Goal: Task Accomplishment & Management: Manage account settings

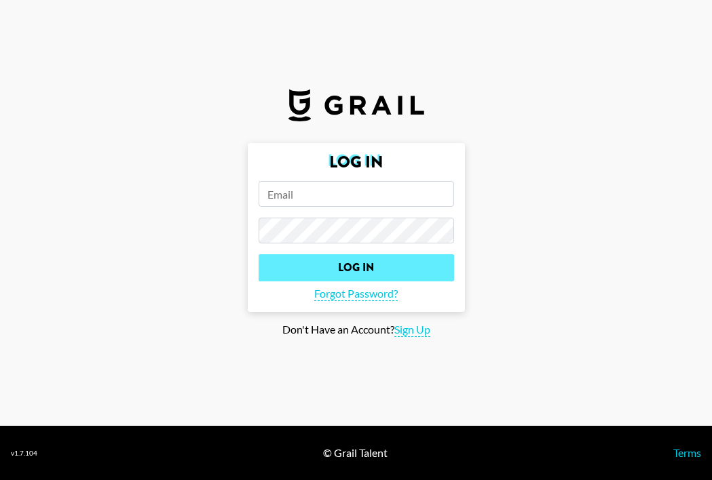
type input "[PERSON_NAME][EMAIL_ADDRESS][PERSON_NAME][DOMAIN_NAME]"
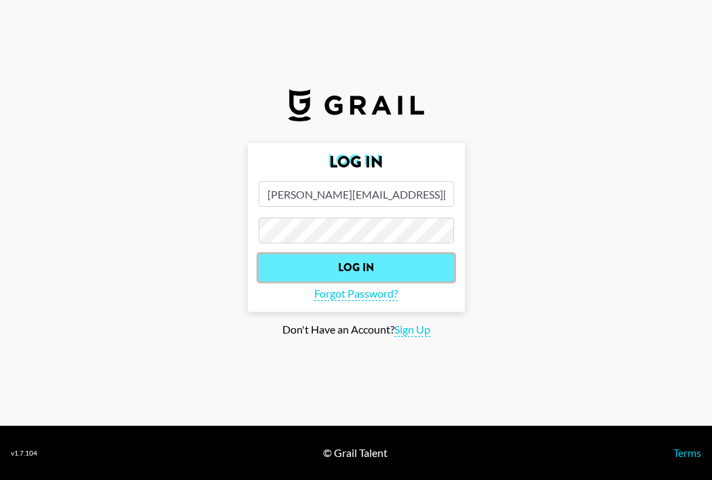
click at [366, 269] on input "Log In" at bounding box center [356, 267] width 195 height 27
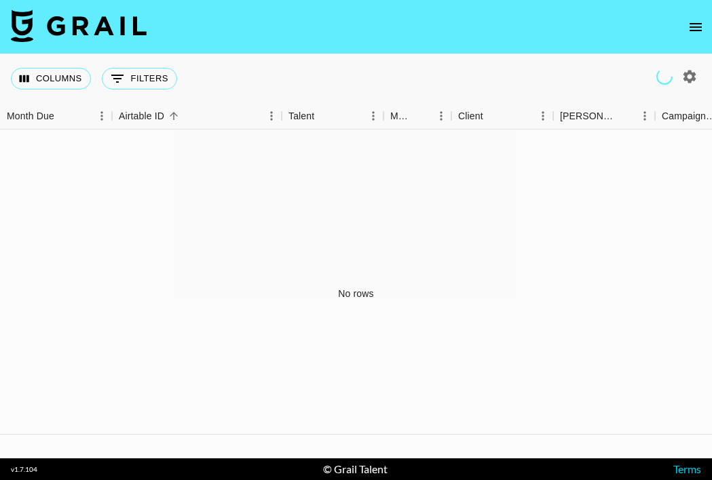
click at [694, 35] on button "open drawer" at bounding box center [695, 27] width 27 height 27
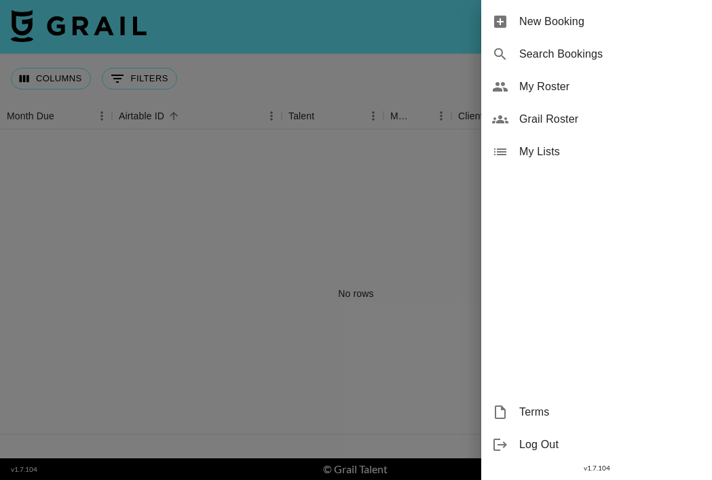
click at [559, 86] on span "My Roster" at bounding box center [610, 87] width 182 height 16
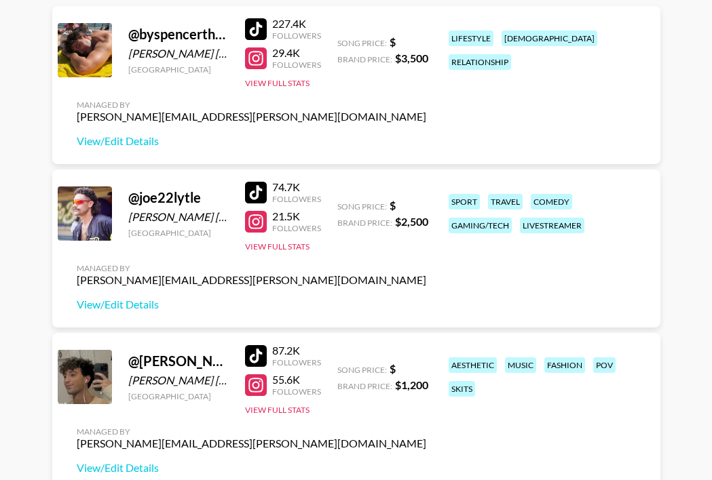
scroll to position [204, 0]
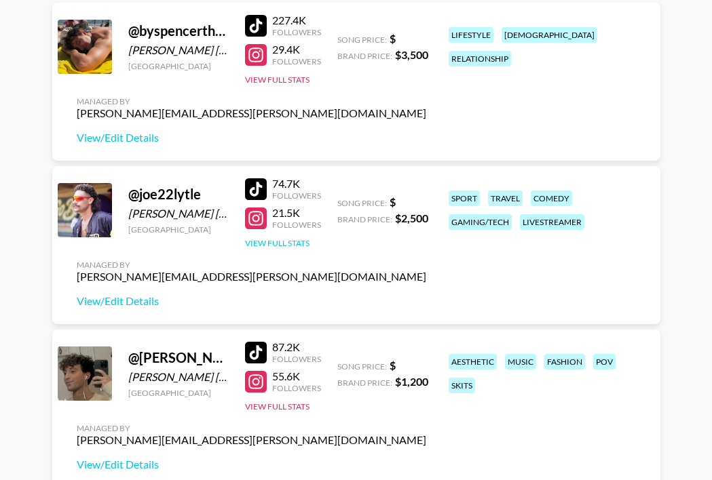
click at [288, 242] on button "View Full Stats" at bounding box center [277, 243] width 64 height 10
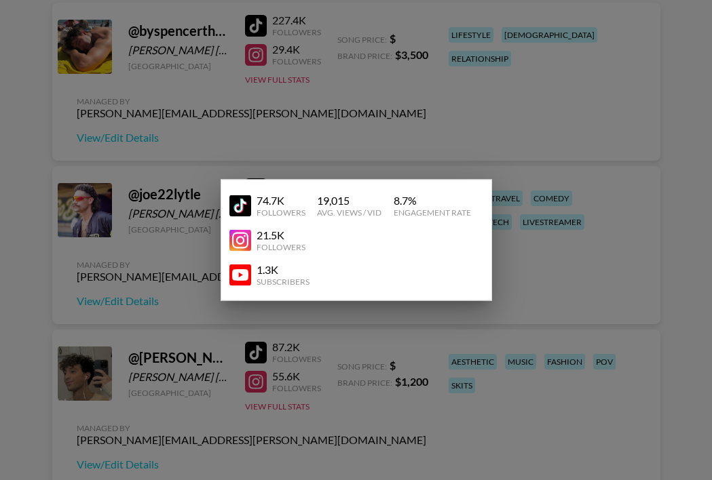
click at [241, 198] on img at bounding box center [240, 206] width 22 height 22
click at [513, 149] on div at bounding box center [356, 240] width 712 height 480
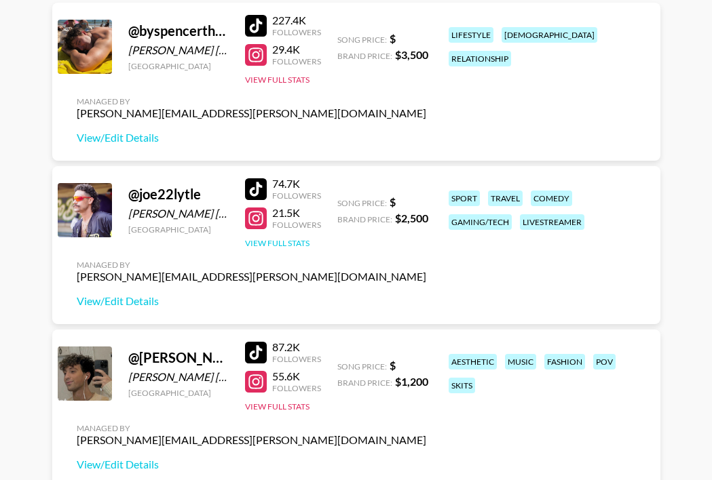
click at [263, 241] on button "View Full Stats" at bounding box center [277, 243] width 64 height 10
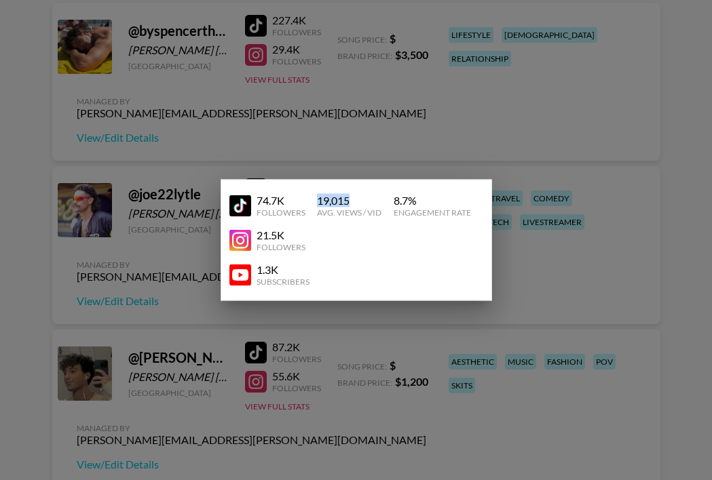
drag, startPoint x: 315, startPoint y: 201, endPoint x: 368, endPoint y: 199, distance: 53.6
click at [368, 199] on div "74.7K Followers 19,015 Avg. Views / Vid 8.7 % Engagement Rate" at bounding box center [356, 206] width 254 height 35
copy div "19,015"
drag, startPoint x: 392, startPoint y: 197, endPoint x: 434, endPoint y: 197, distance: 42.1
click at [434, 197] on div "74.7K Followers 19,015 Avg. Views / Vid 8.7 % Engagement Rate" at bounding box center [356, 206] width 254 height 35
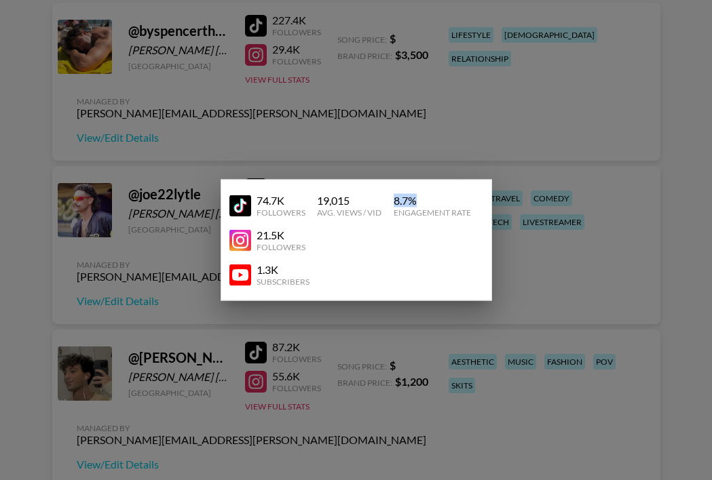
copy div "8.7 %"
click at [400, 90] on div at bounding box center [356, 240] width 712 height 480
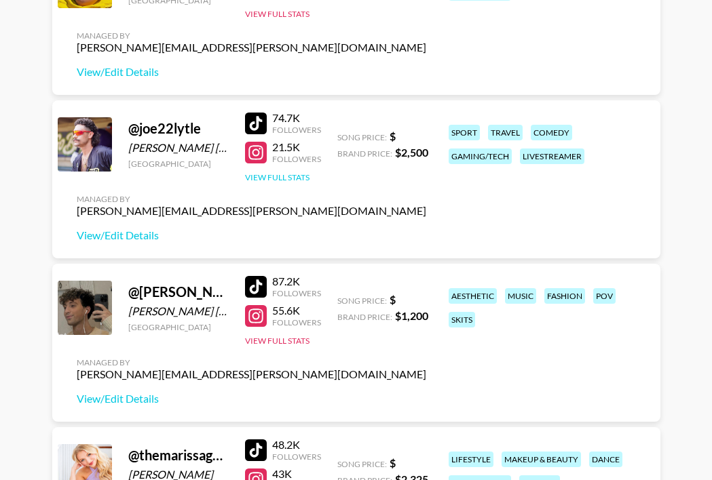
scroll to position [0, 0]
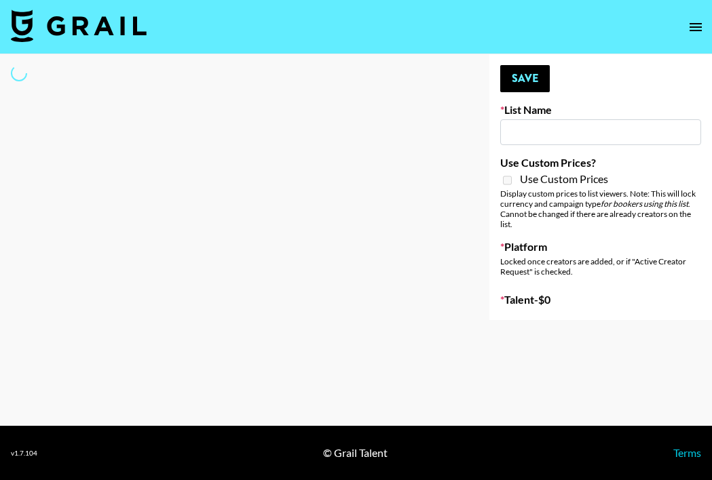
type input "NBC Universal"
select select "Song"
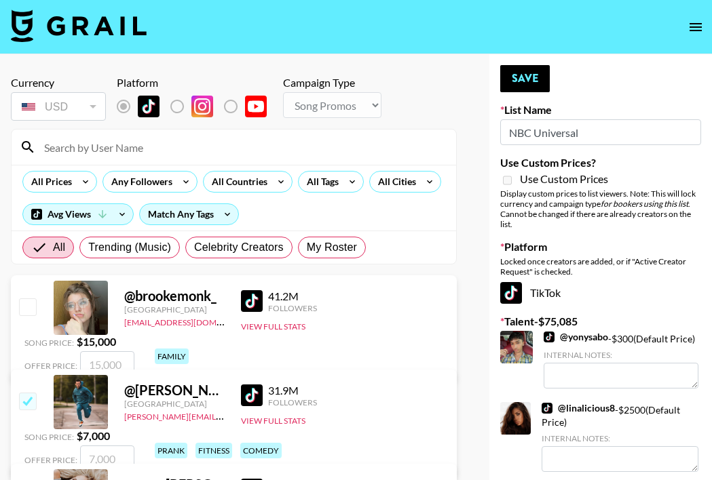
click at [106, 148] on input at bounding box center [242, 147] width 412 height 22
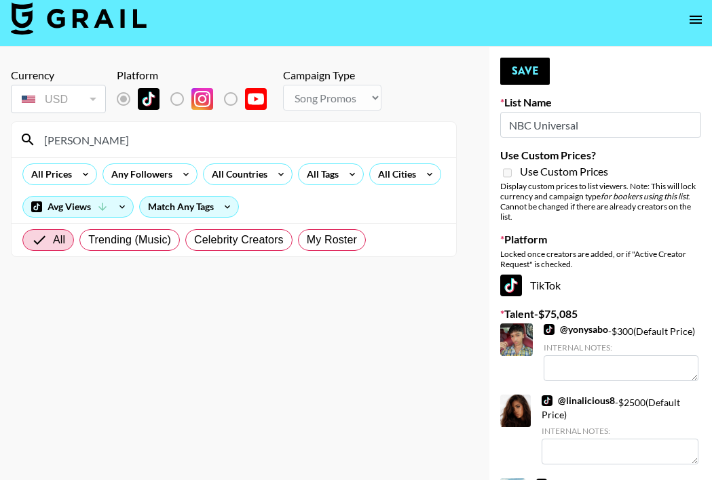
scroll to position [3, 0]
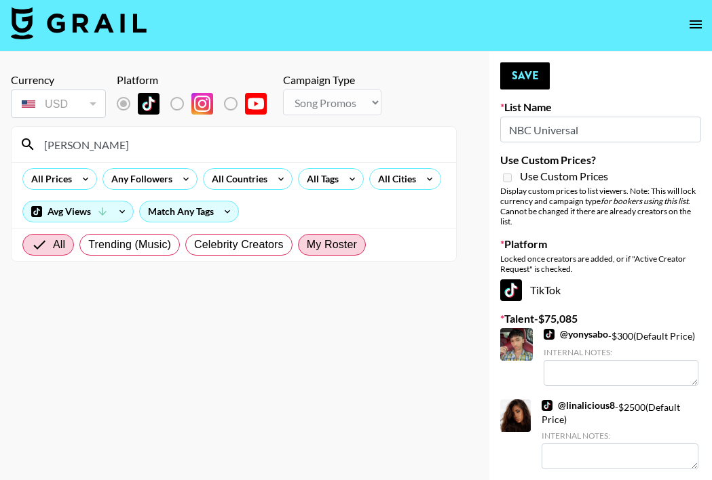
type input "[PERSON_NAME]"
click at [322, 241] on span "My Roster" at bounding box center [332, 245] width 50 height 16
click at [307, 245] on input "My Roster" at bounding box center [307, 245] width 0 height 0
radio input "true"
click at [164, 147] on input "[PERSON_NAME]" at bounding box center [242, 145] width 412 height 22
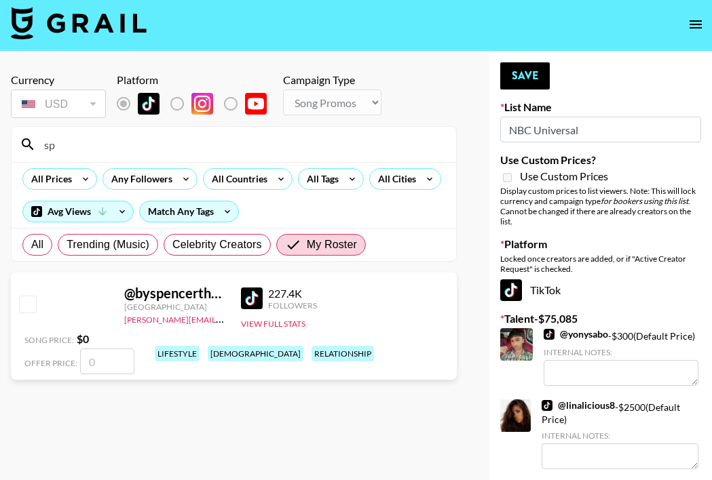
type input "s"
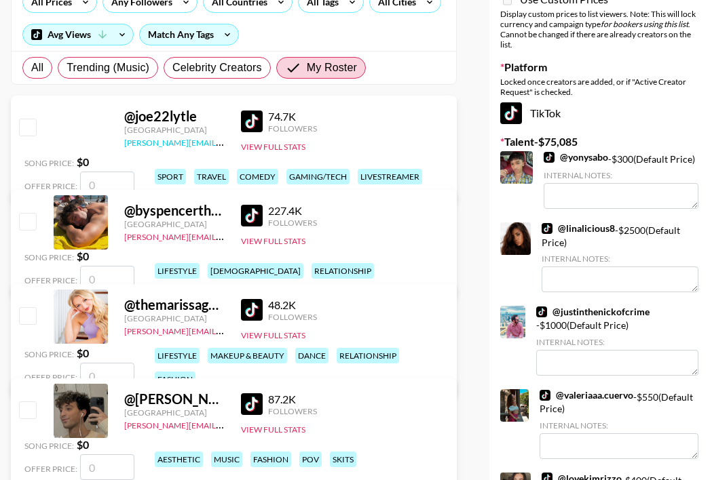
scroll to position [191, 0]
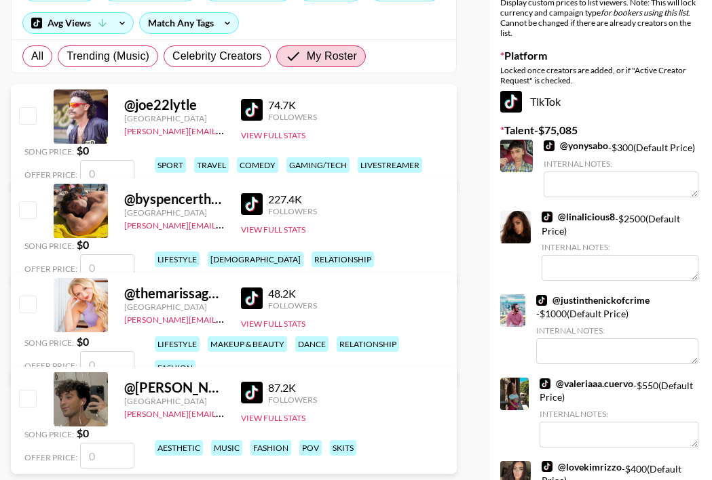
click at [26, 399] on input "checkbox" at bounding box center [27, 398] width 16 height 16
checkbox input "false"
click at [30, 305] on input "checkbox" at bounding box center [27, 304] width 16 height 16
checkbox input "false"
click at [28, 210] on input "checkbox" at bounding box center [27, 210] width 16 height 16
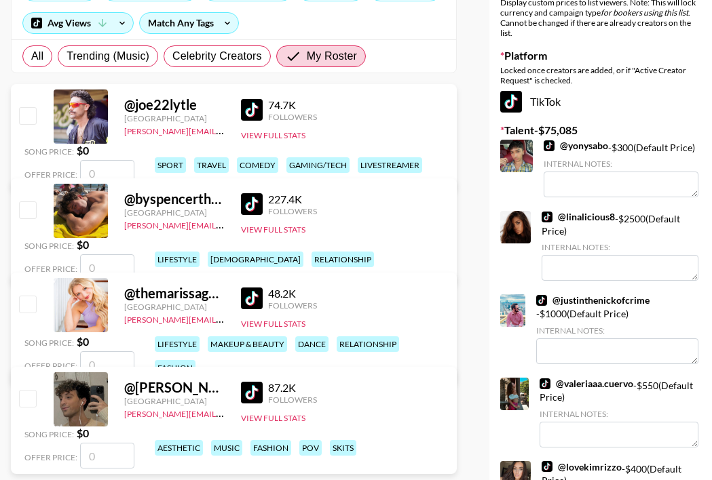
checkbox input "false"
click at [28, 109] on input "checkbox" at bounding box center [27, 115] width 16 height 16
checkbox input "false"
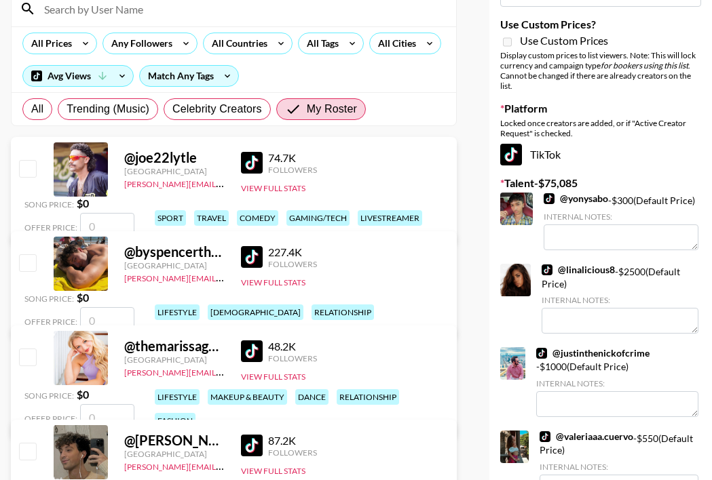
scroll to position [146, 0]
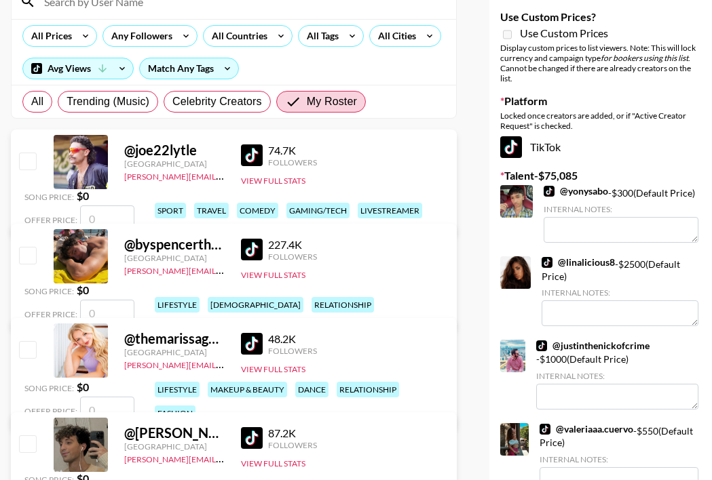
click at [134, 206] on input "number" at bounding box center [107, 219] width 54 height 26
type input "3"
checkbox input "true"
click at [134, 300] on input "number" at bounding box center [107, 313] width 54 height 26
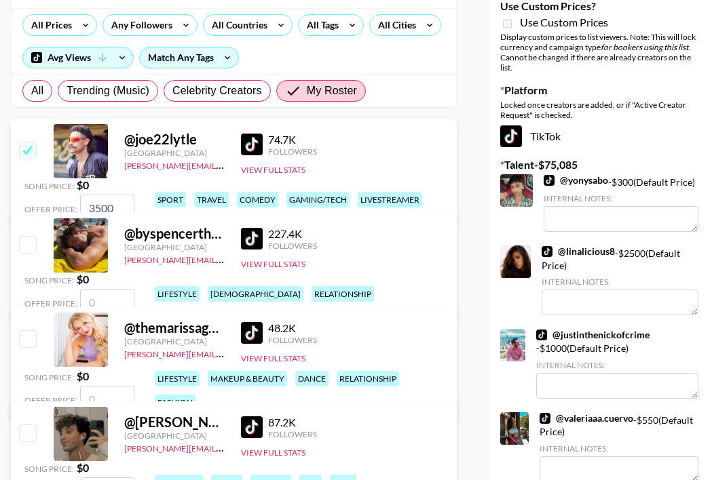
click at [134, 195] on input "3500" at bounding box center [107, 208] width 54 height 26
type input "3"
checkbox input "false"
type input "3"
checkbox input "true"
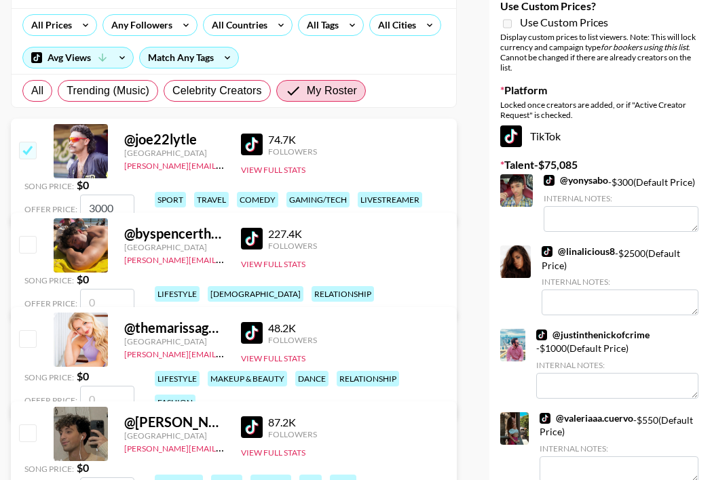
type input "3000"
click at [134, 289] on input "number" at bounding box center [107, 302] width 54 height 26
checkbox input "true"
type input "3500"
click at [134, 386] on input "number" at bounding box center [107, 399] width 54 height 26
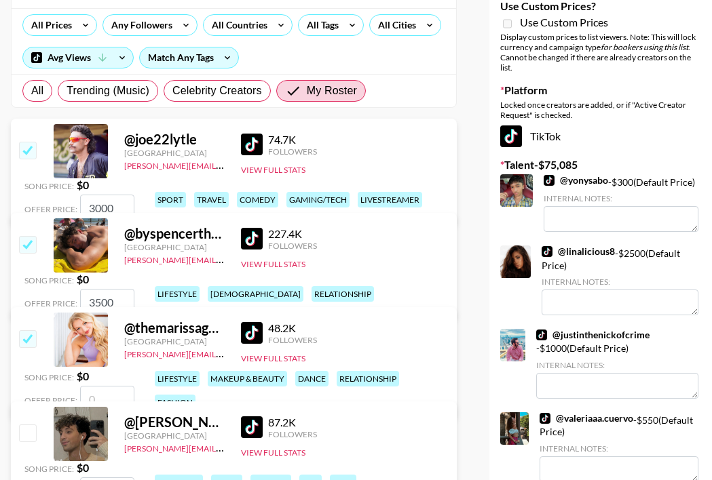
type input "2"
checkbox input "true"
type input "2500"
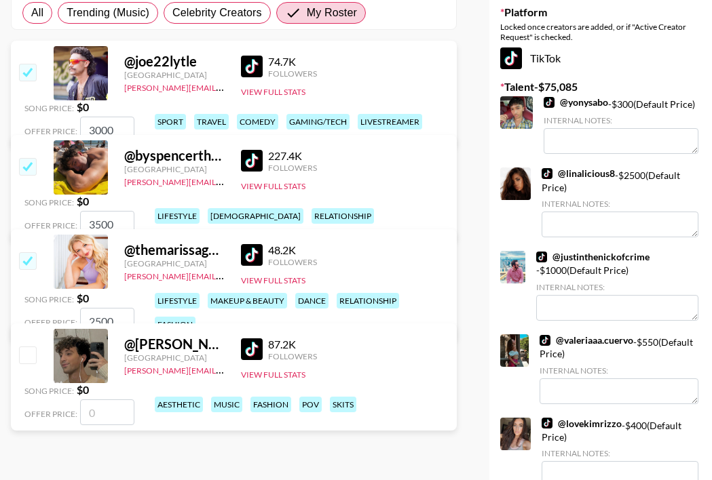
scroll to position [250, 0]
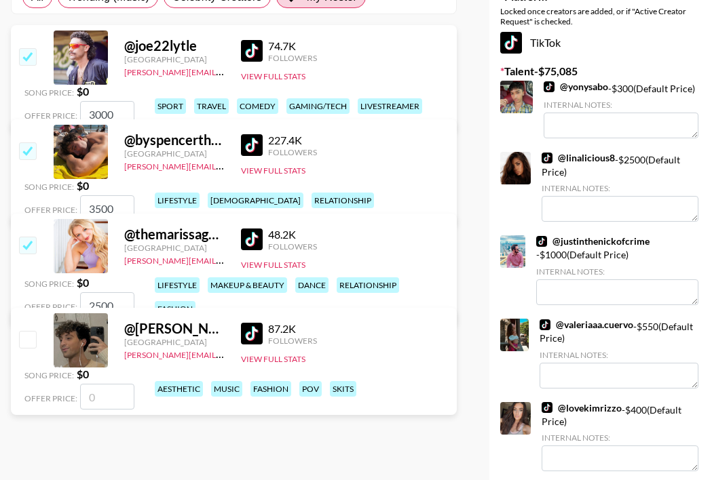
click at [134, 384] on input "number" at bounding box center [107, 397] width 54 height 26
type input "1"
checkbox input "true"
type input "1800"
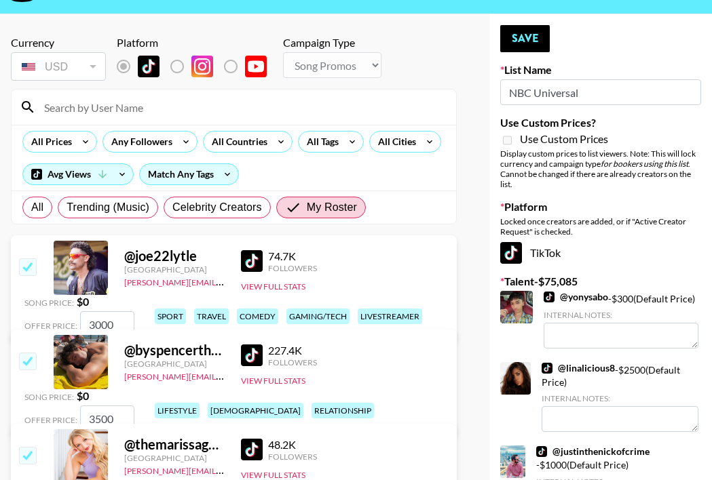
scroll to position [19, 0]
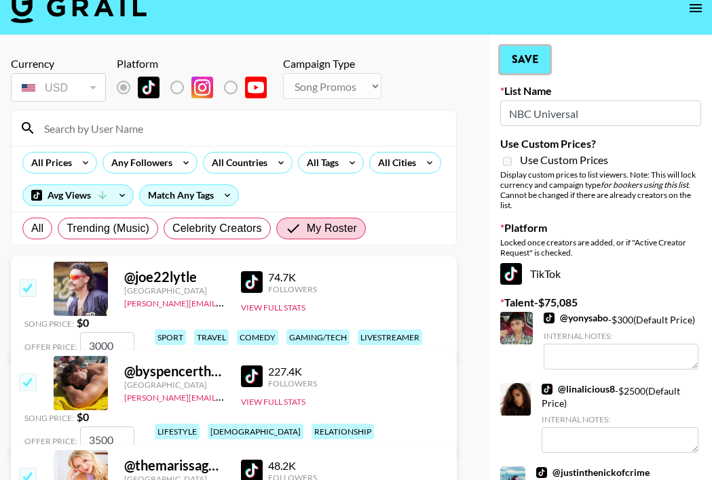
click at [524, 64] on button "Save" at bounding box center [525, 59] width 50 height 27
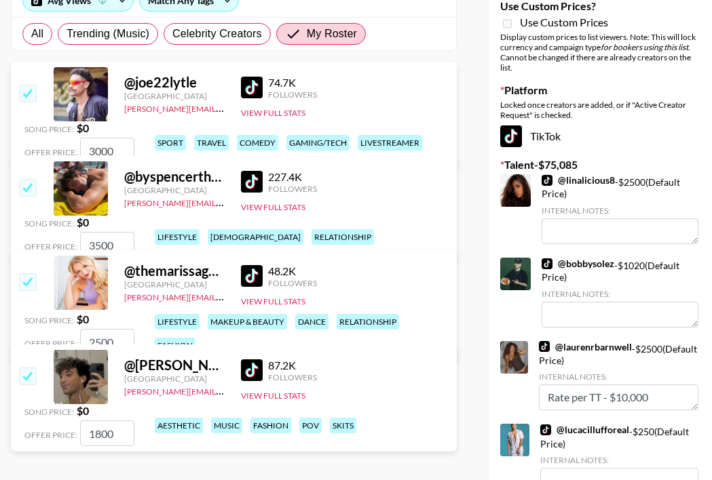
scroll to position [3378, 0]
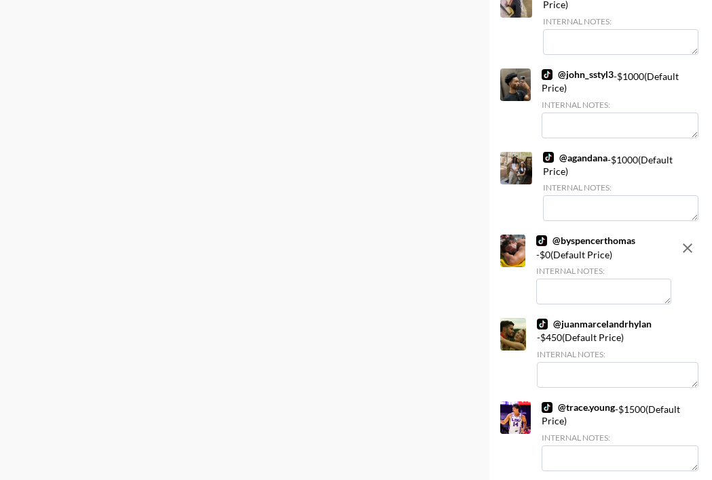
click at [650, 237] on div "@ byspencerthomas - $ 0 (Default Price) Internal Notes:" at bounding box center [603, 270] width 135 height 70
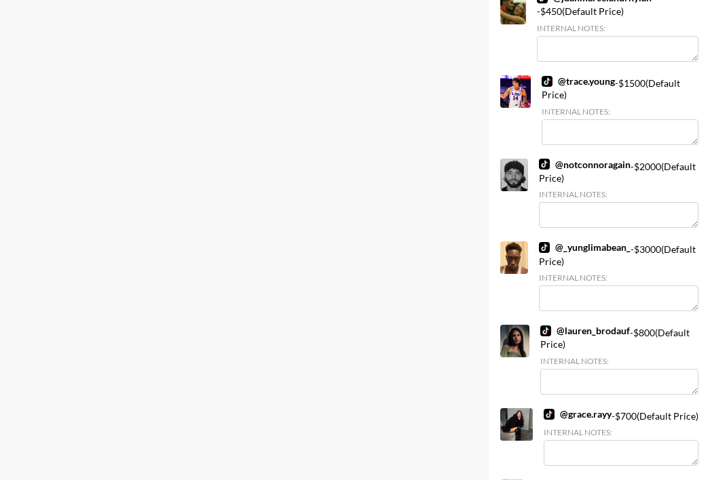
scroll to position [5520, 0]
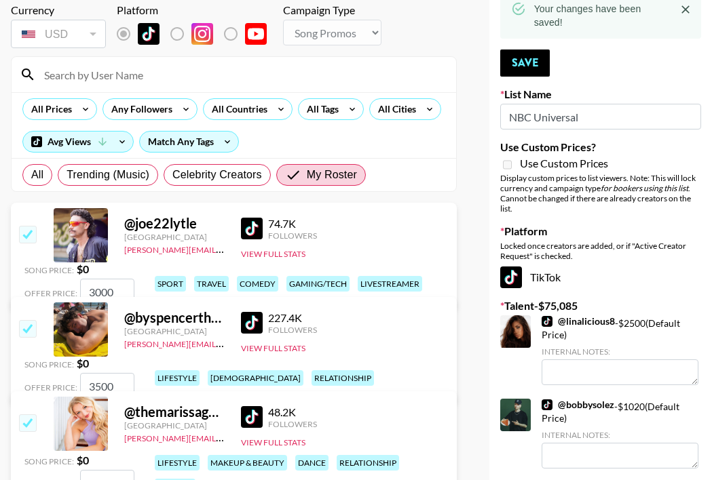
scroll to position [101, 0]
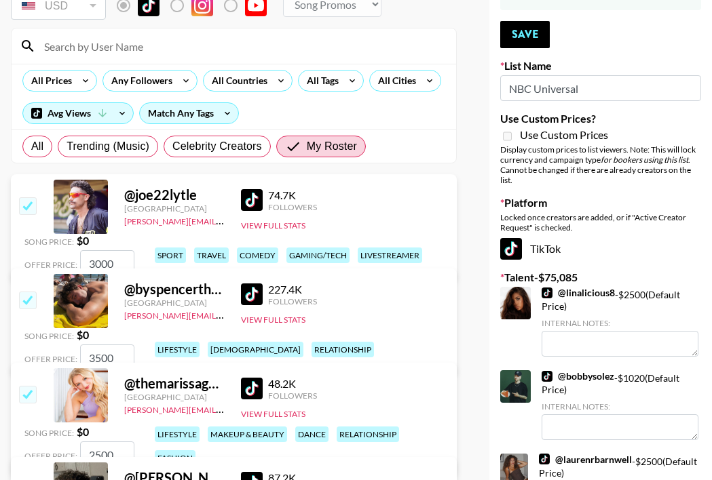
click at [89, 234] on strong "$ 0" at bounding box center [83, 240] width 12 height 13
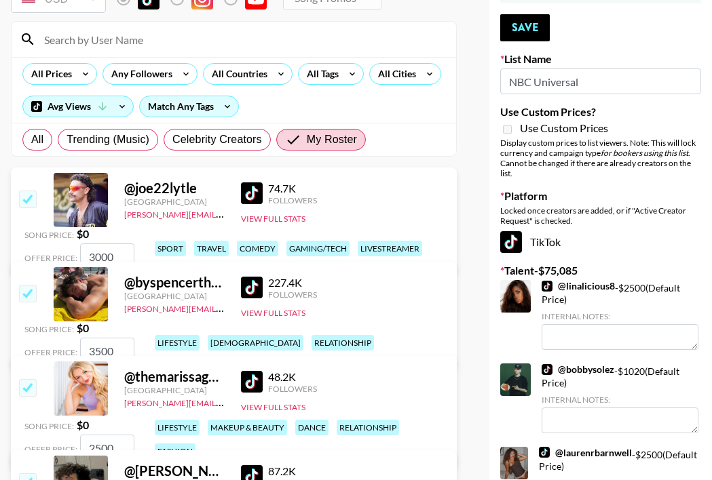
scroll to position [109, 0]
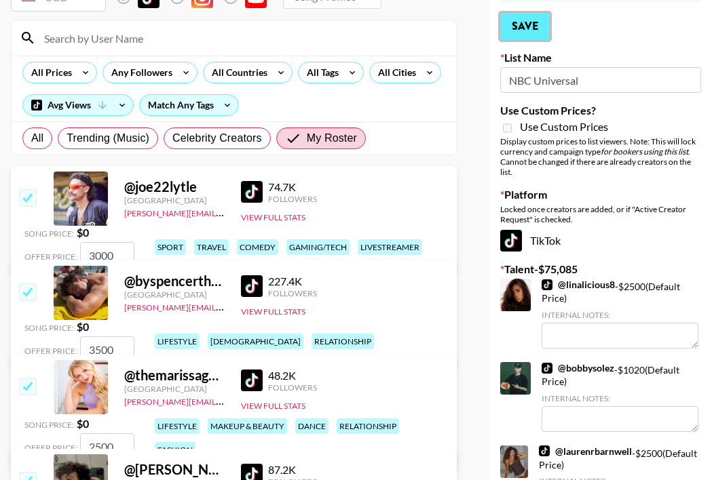
click at [527, 22] on button "Save" at bounding box center [525, 26] width 50 height 27
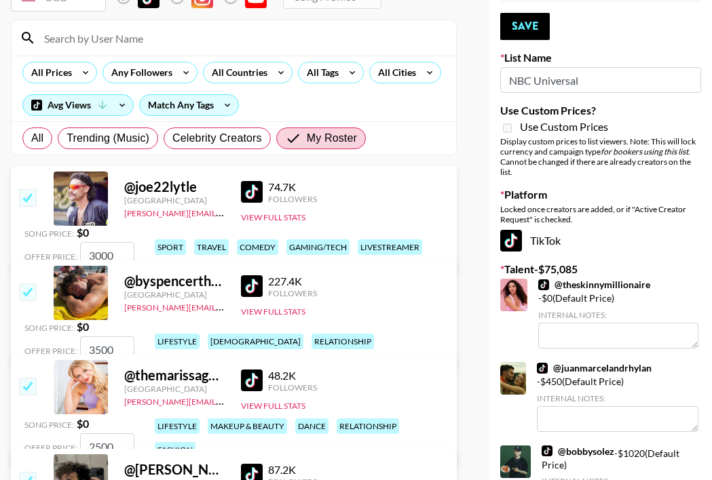
click at [580, 81] on input "NBC Universal" at bounding box center [600, 80] width 201 height 26
click at [543, 126] on span "Use Custom Prices" at bounding box center [564, 127] width 88 height 14
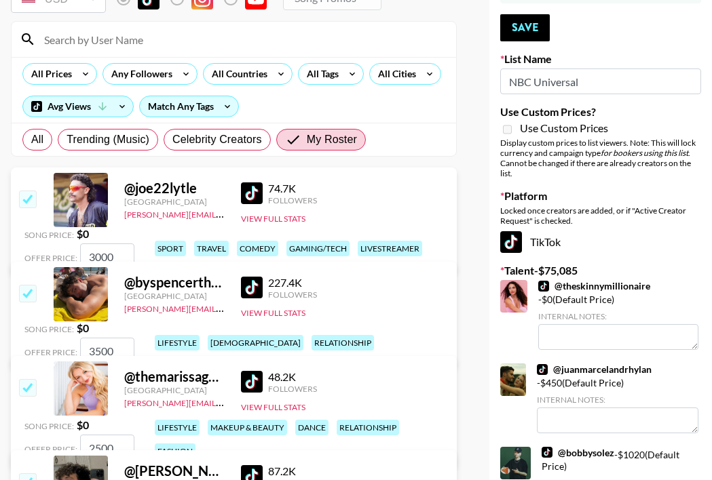
scroll to position [0, 0]
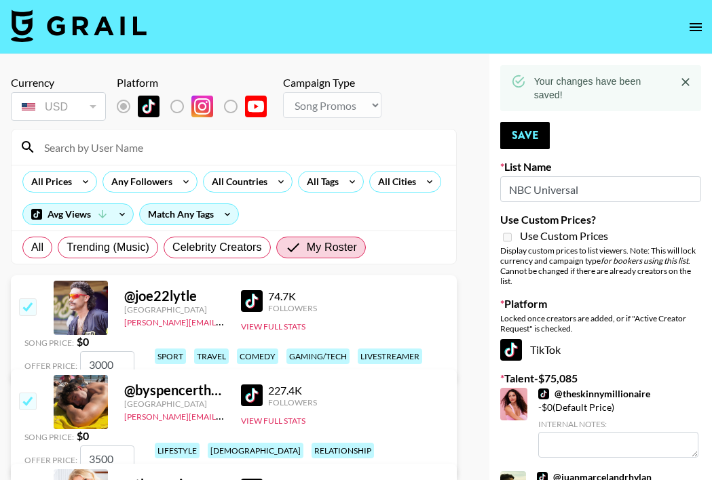
click at [33, 307] on input "checkbox" at bounding box center [27, 307] width 16 height 16
checkbox input "false"
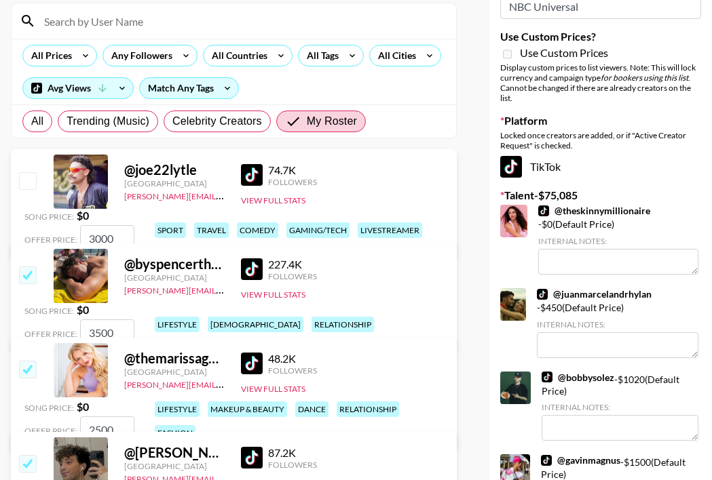
click at [29, 272] on input "checkbox" at bounding box center [27, 275] width 16 height 16
checkbox input "false"
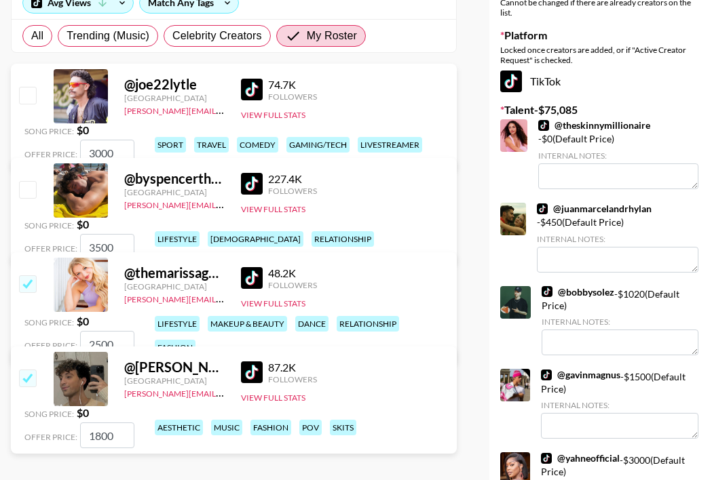
scroll to position [221, 0]
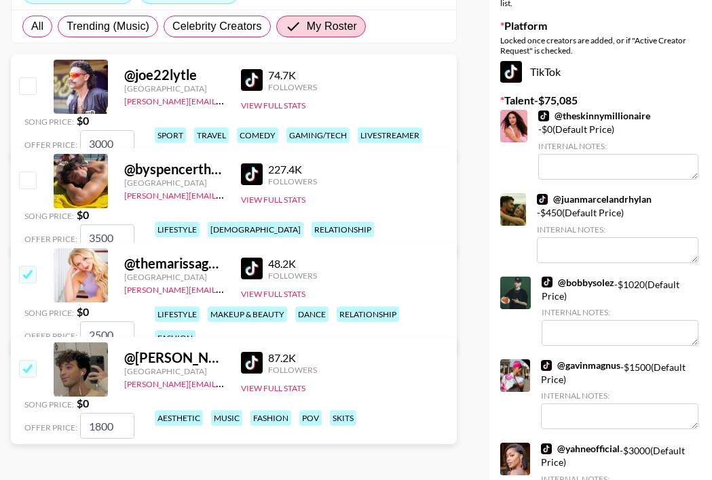
click at [28, 279] on input "checkbox" at bounding box center [27, 274] width 16 height 16
checkbox input "false"
click at [25, 376] on input "checkbox" at bounding box center [27, 368] width 16 height 16
checkbox input "false"
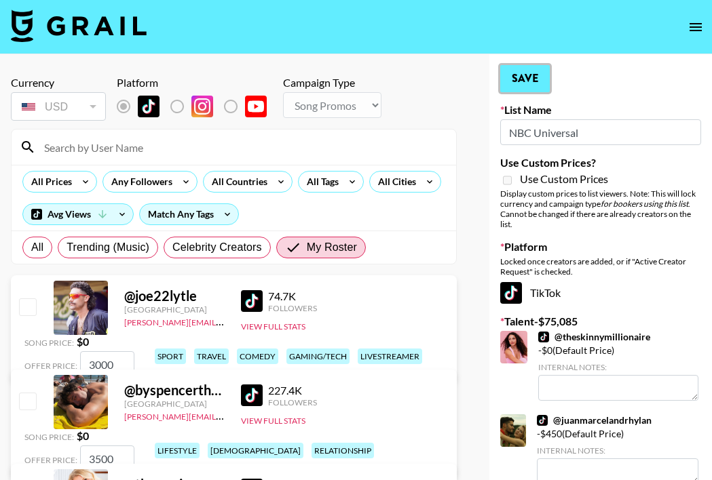
click at [524, 78] on button "Save" at bounding box center [525, 78] width 50 height 27
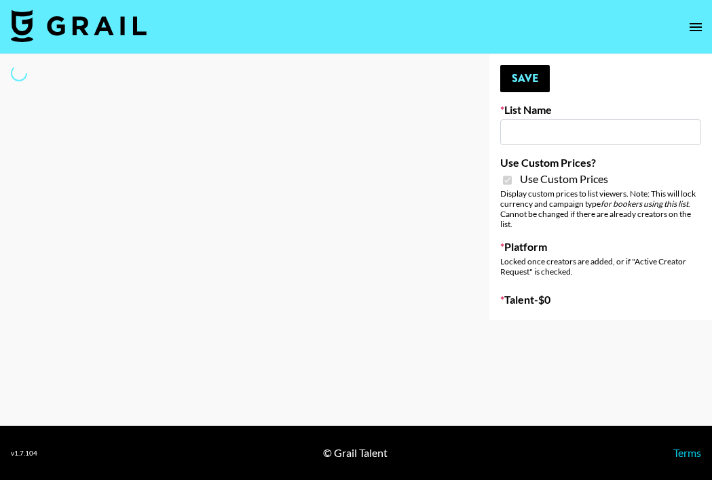
type input "Lisa Eldrige"
checkbox input "true"
select select "Brand"
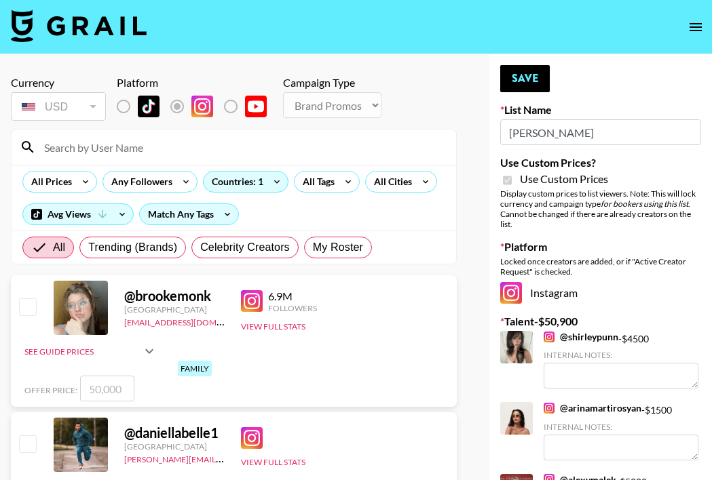
click at [129, 151] on input at bounding box center [242, 147] width 412 height 22
click at [353, 250] on span "My Roster" at bounding box center [338, 248] width 50 height 16
click at [313, 248] on input "My Roster" at bounding box center [313, 248] width 0 height 0
radio input "true"
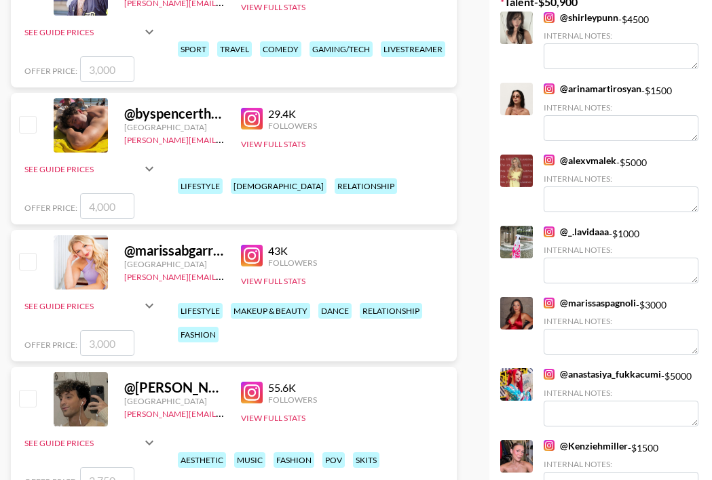
scroll to position [322, 0]
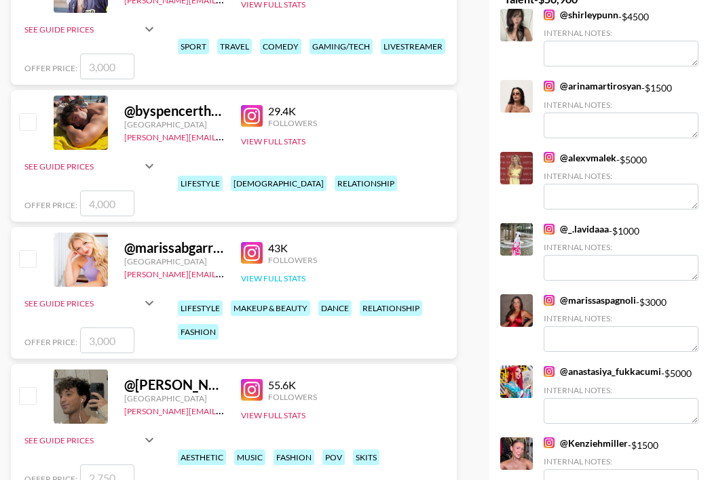
click at [289, 278] on button "View Full Stats" at bounding box center [273, 278] width 64 height 10
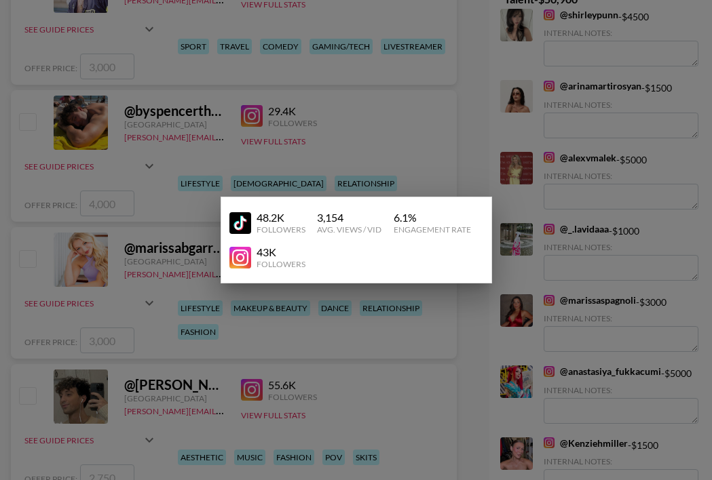
click at [339, 284] on div at bounding box center [356, 240] width 712 height 480
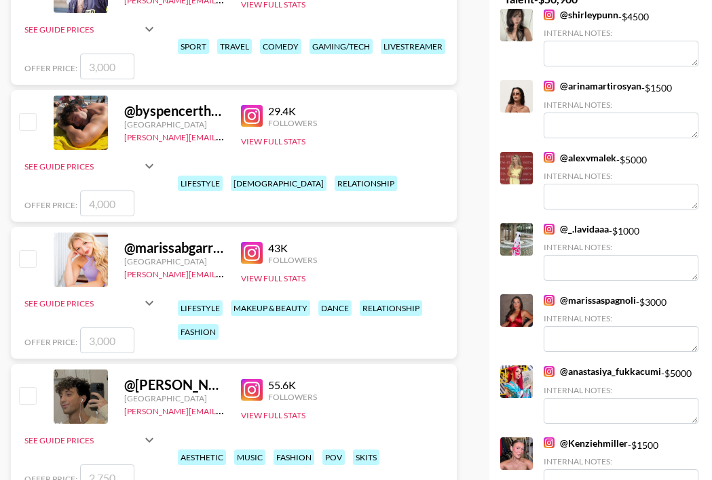
click at [26, 257] on input "checkbox" at bounding box center [27, 258] width 16 height 16
checkbox input "true"
type input "3000"
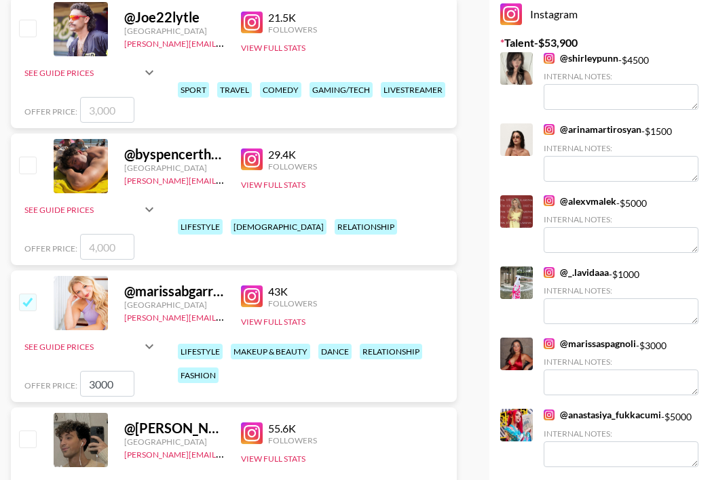
scroll to position [0, 0]
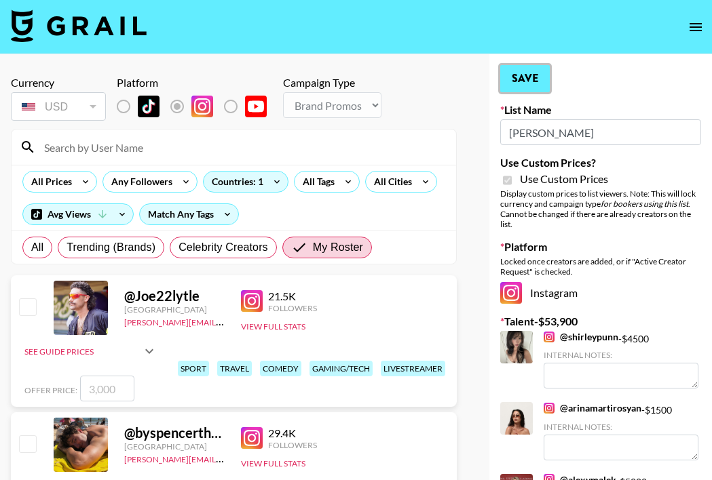
click at [520, 81] on button "Save" at bounding box center [525, 78] width 50 height 27
radio input "true"
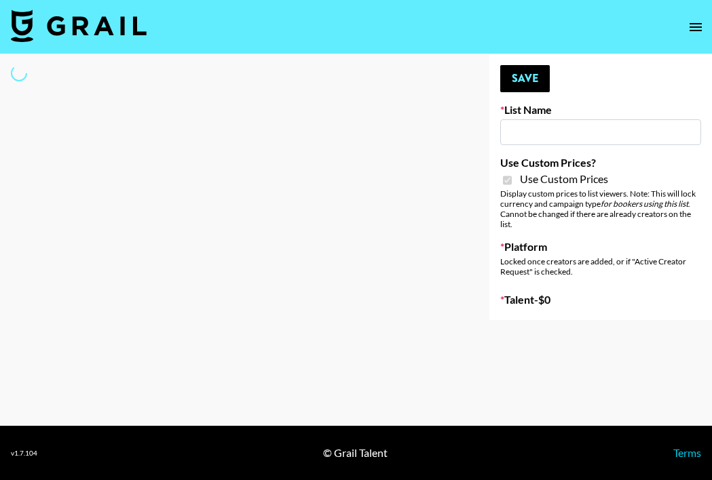
type input "Lisa Eldrige"
checkbox input "true"
select select "Brand"
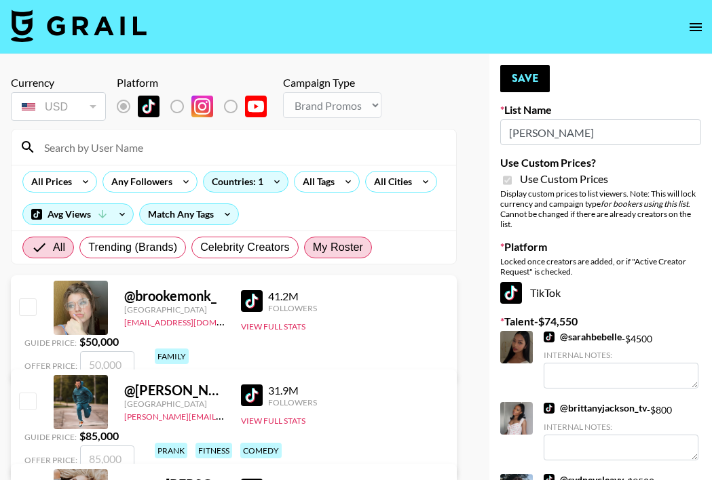
click at [332, 244] on span "My Roster" at bounding box center [338, 248] width 50 height 16
click at [313, 248] on input "My Roster" at bounding box center [313, 248] width 0 height 0
radio input "true"
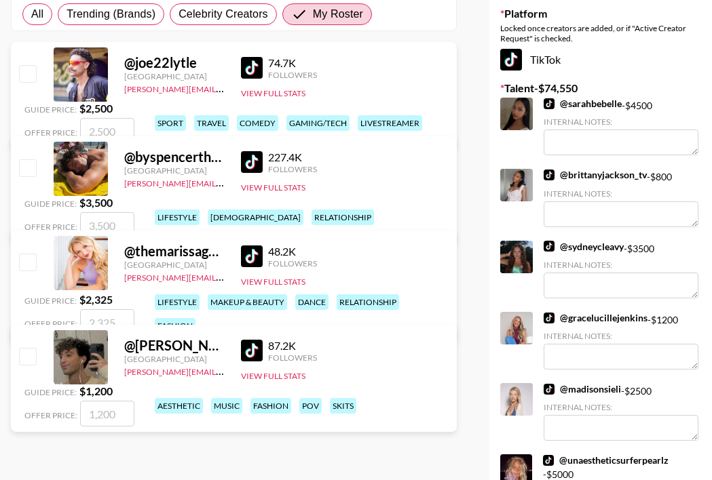
scroll to position [236, 0]
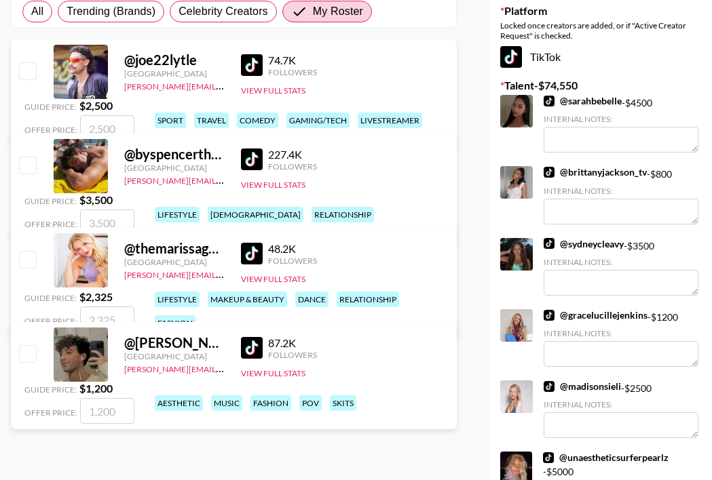
click at [34, 261] on input "checkbox" at bounding box center [27, 259] width 16 height 16
checkbox input "true"
click at [134, 307] on input "2325" at bounding box center [107, 320] width 54 height 26
type input "2500"
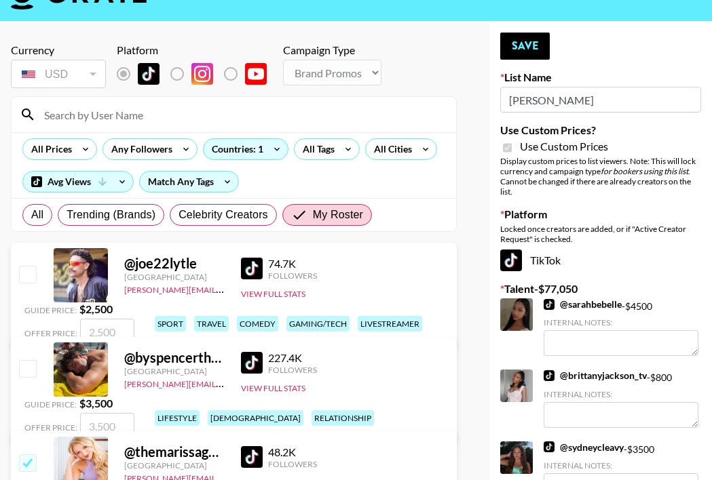
scroll to position [25, 0]
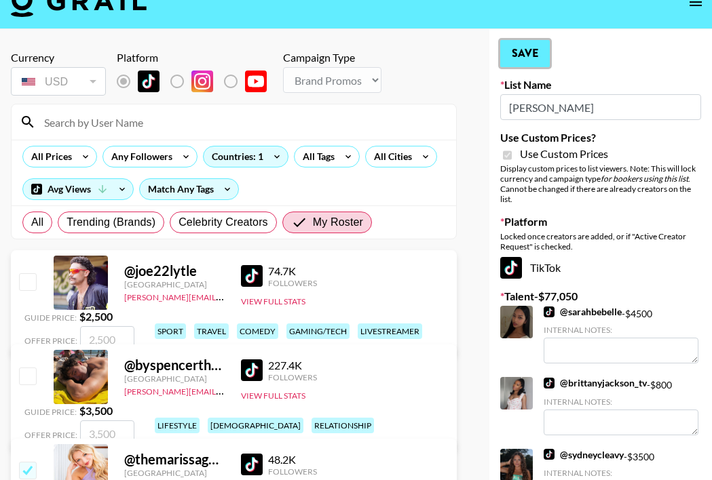
click at [526, 57] on button "Save" at bounding box center [525, 53] width 50 height 27
radio input "true"
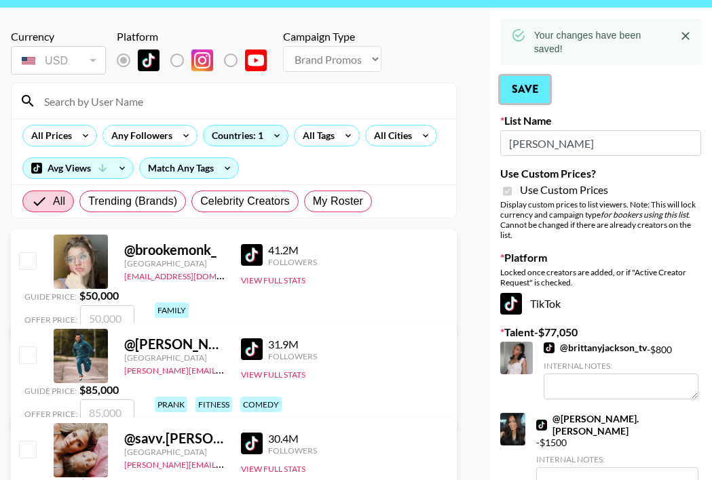
scroll to position [0, 0]
